Goal: Transaction & Acquisition: Purchase product/service

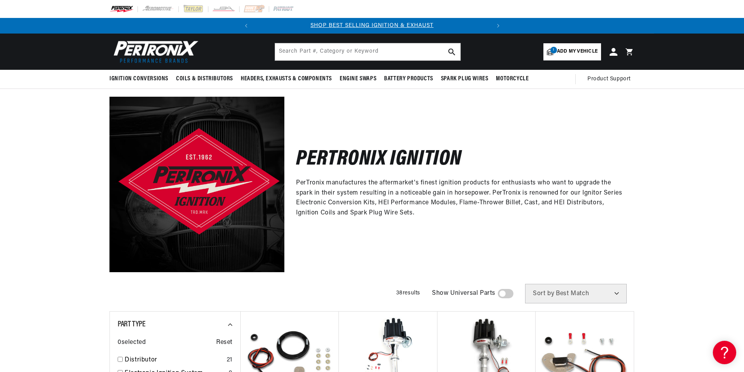
click at [574, 54] on span "Add my vehicle" at bounding box center [577, 51] width 41 height 7
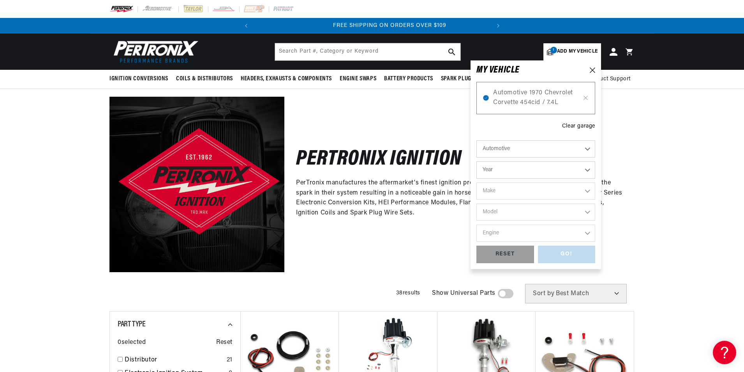
scroll to position [0, 236]
click at [587, 168] on select "Year 2026 2025 2024 2023 2022 2021 2020 2019 2018 2017 2016 2015 2014 2013 2012…" at bounding box center [536, 169] width 119 height 17
select select "1960"
click at [477, 161] on select "Year 2026 2025 2024 2023 2022 2021 2020 2019 2018 2017 2016 2015 2014 2013 2012…" at bounding box center [536, 169] width 119 height 17
select select "1960"
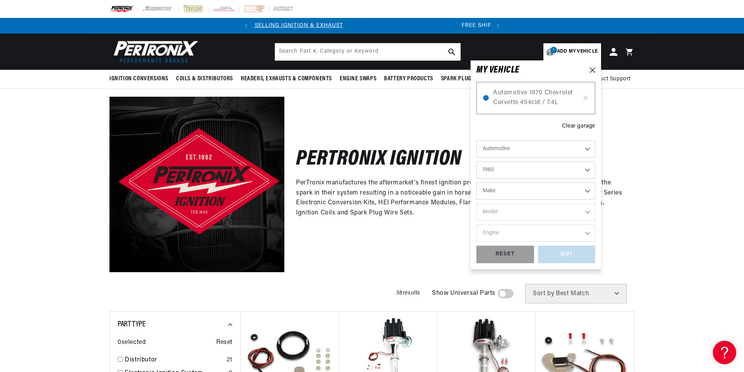
click at [588, 190] on select "Make Alfa Romeo American Motors Aston Martin Austin Austin Healey Buick Cadilla…" at bounding box center [536, 190] width 119 height 17
select select "MG"
click at [477, 182] on select "Make Alfa Romeo American Motors Aston Martin Austin Austin Healey Buick Cadilla…" at bounding box center [536, 190] width 119 height 17
select select "MG"
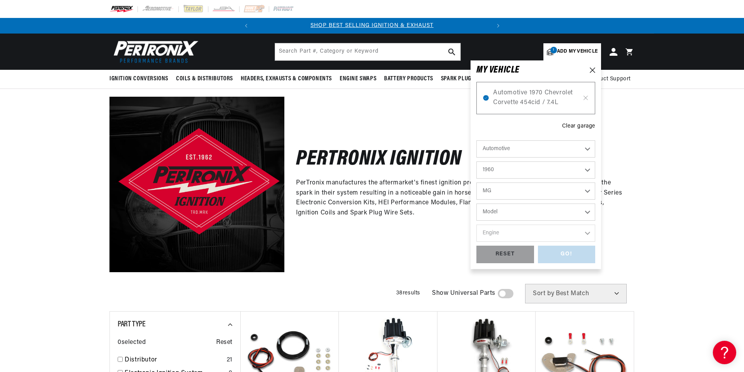
click at [586, 211] on select "Model MGA" at bounding box center [536, 211] width 119 height 17
select select "MGA"
click at [477, 203] on select "Model MGA" at bounding box center [536, 211] width 119 height 17
select select "MGA"
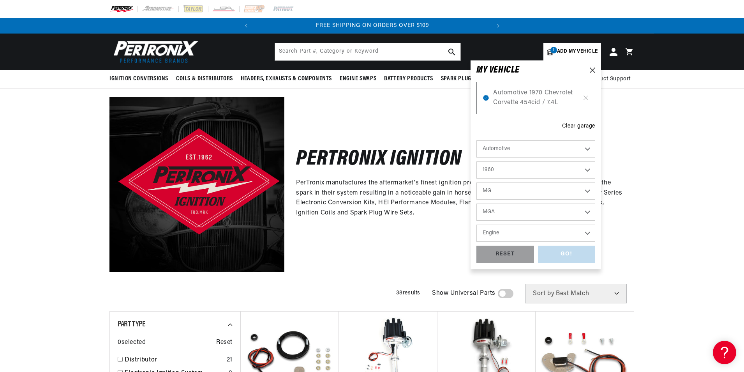
click at [586, 235] on select "Engine 1.5L 1.6L" at bounding box center [536, 232] width 119 height 17
select select "1.6L"
click at [477, 224] on select "Engine 1.5L 1.6L" at bounding box center [536, 232] width 119 height 17
select select "1.6L"
click at [562, 252] on div "GO!" at bounding box center [567, 254] width 58 height 18
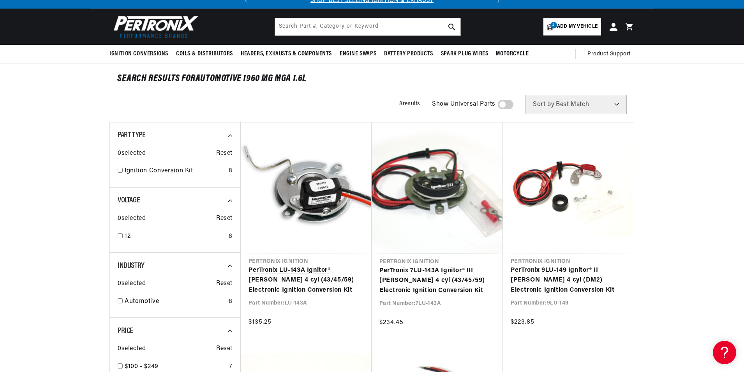
scroll to position [39, 0]
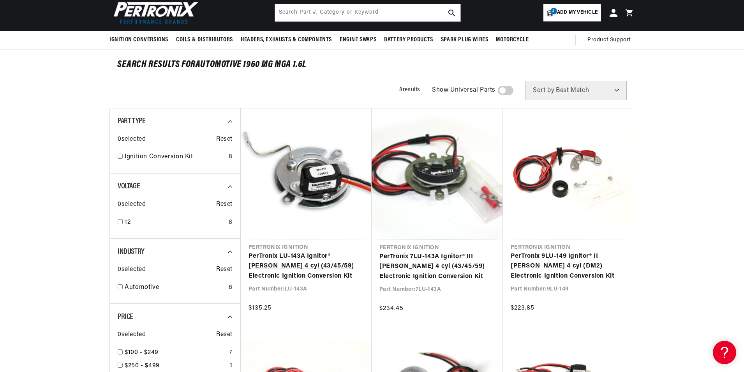
click at [293, 254] on link "PerTronix LU-143A Ignitor® [PERSON_NAME] 4 cyl (43/45/59) Electronic Ignition C…" at bounding box center [306, 266] width 115 height 30
